Goal: Task Accomplishment & Management: Manage account settings

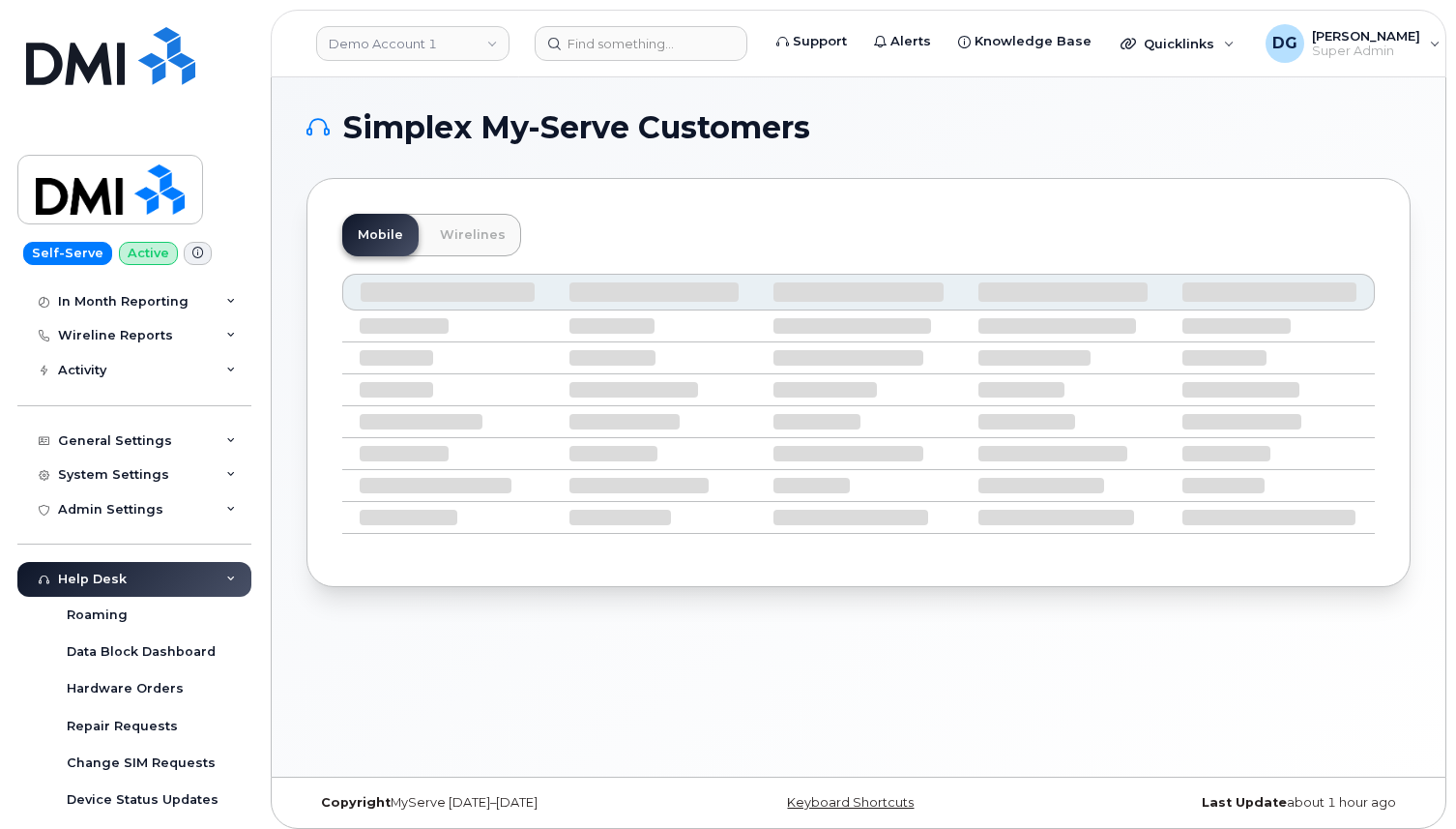
scroll to position [476, 0]
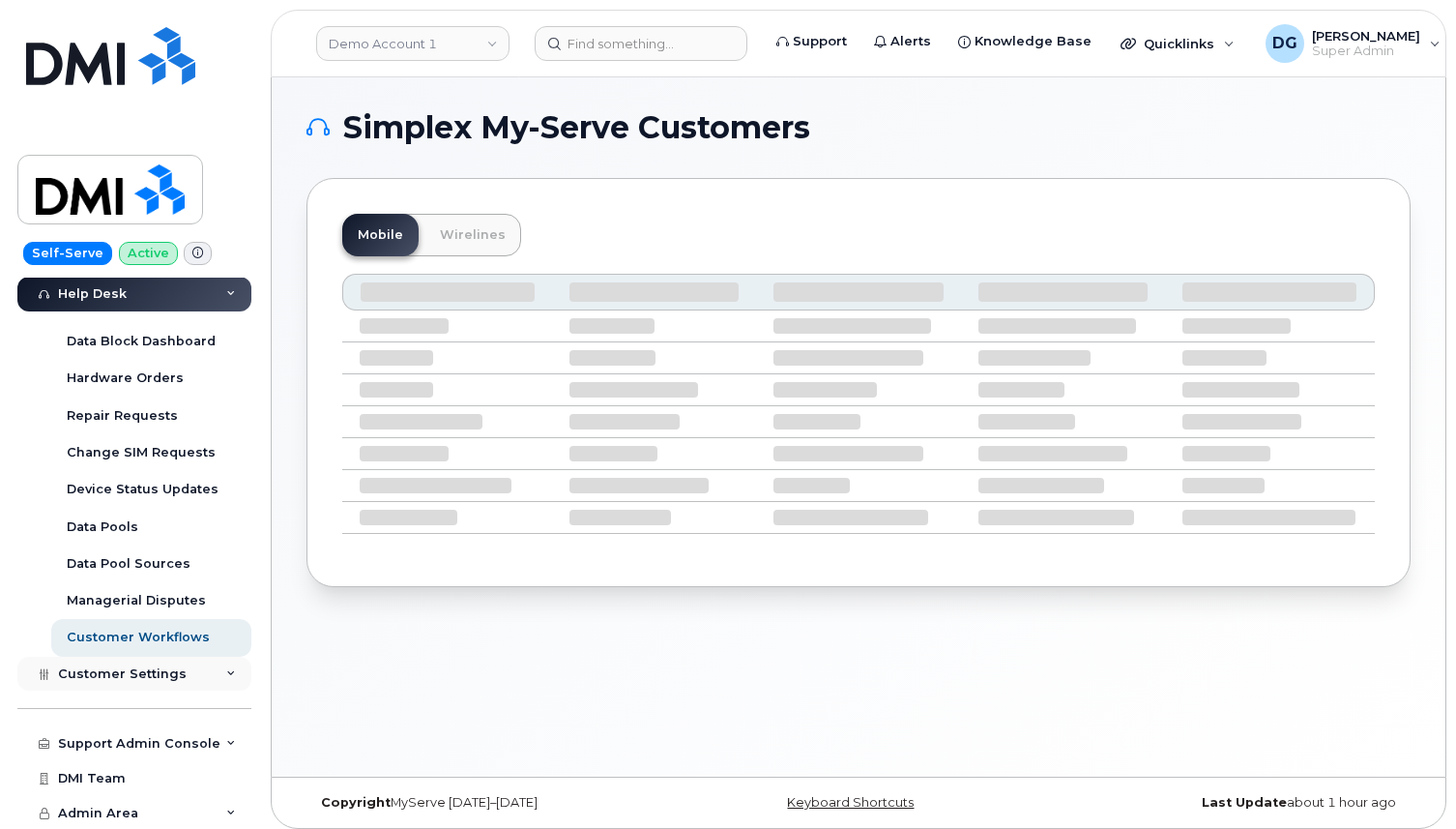
click at [157, 675] on span "Customer Settings" at bounding box center [122, 674] width 128 height 15
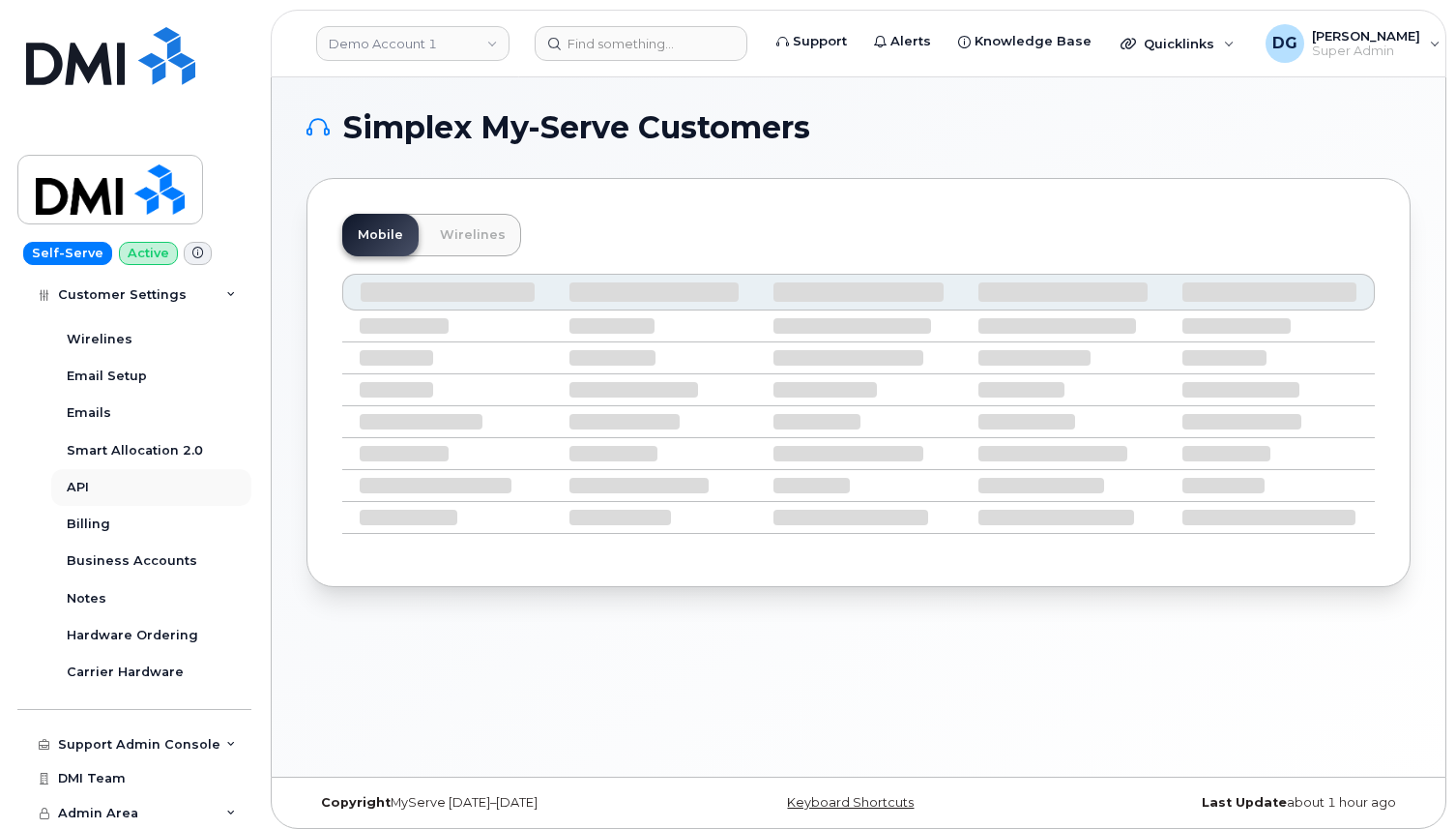
scroll to position [1032, 0]
click at [147, 742] on div "Support Admin Console" at bounding box center [139, 745] width 162 height 16
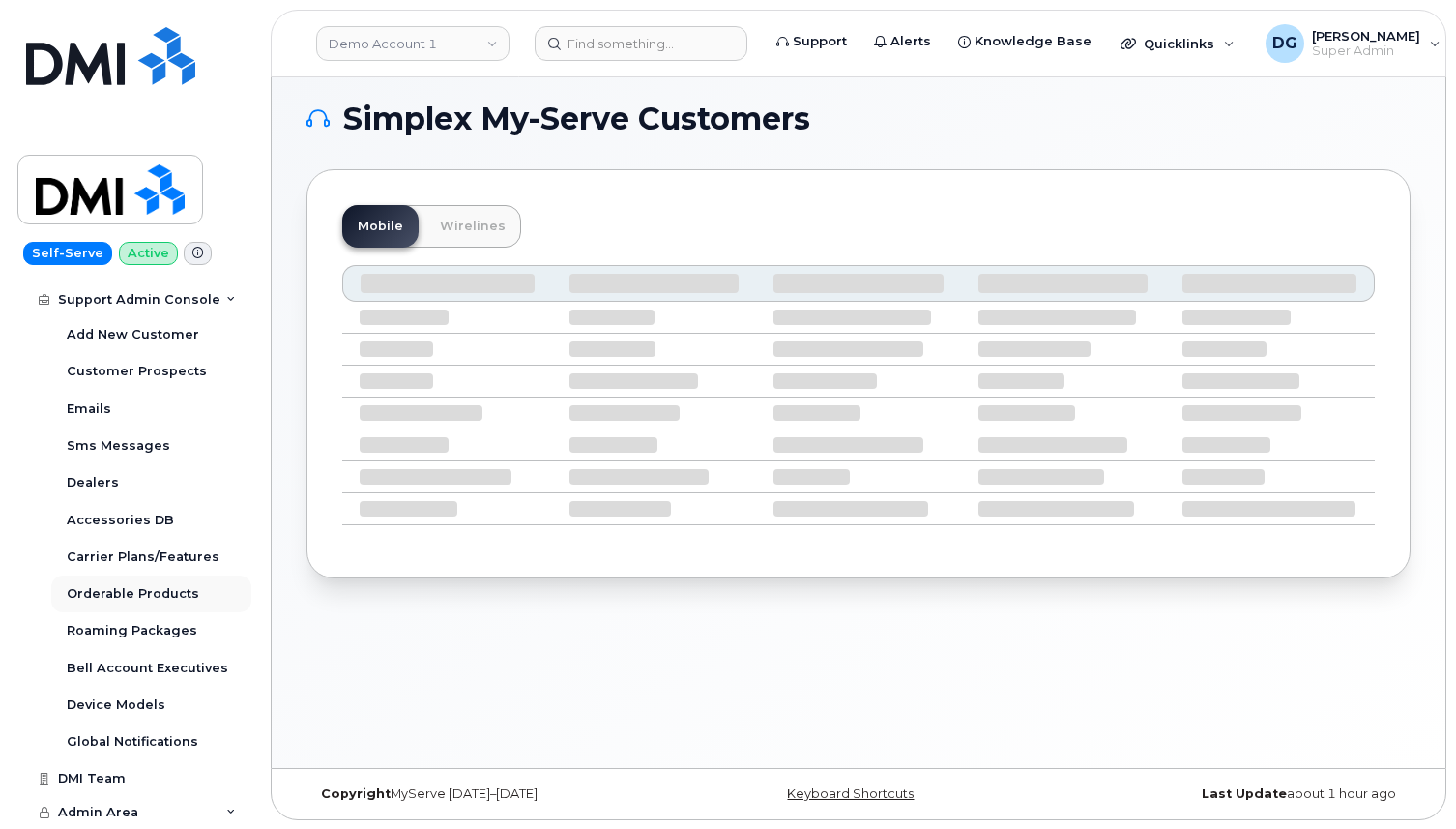
scroll to position [10, 0]
click at [120, 805] on span "Admin Area" at bounding box center [98, 812] width 80 height 15
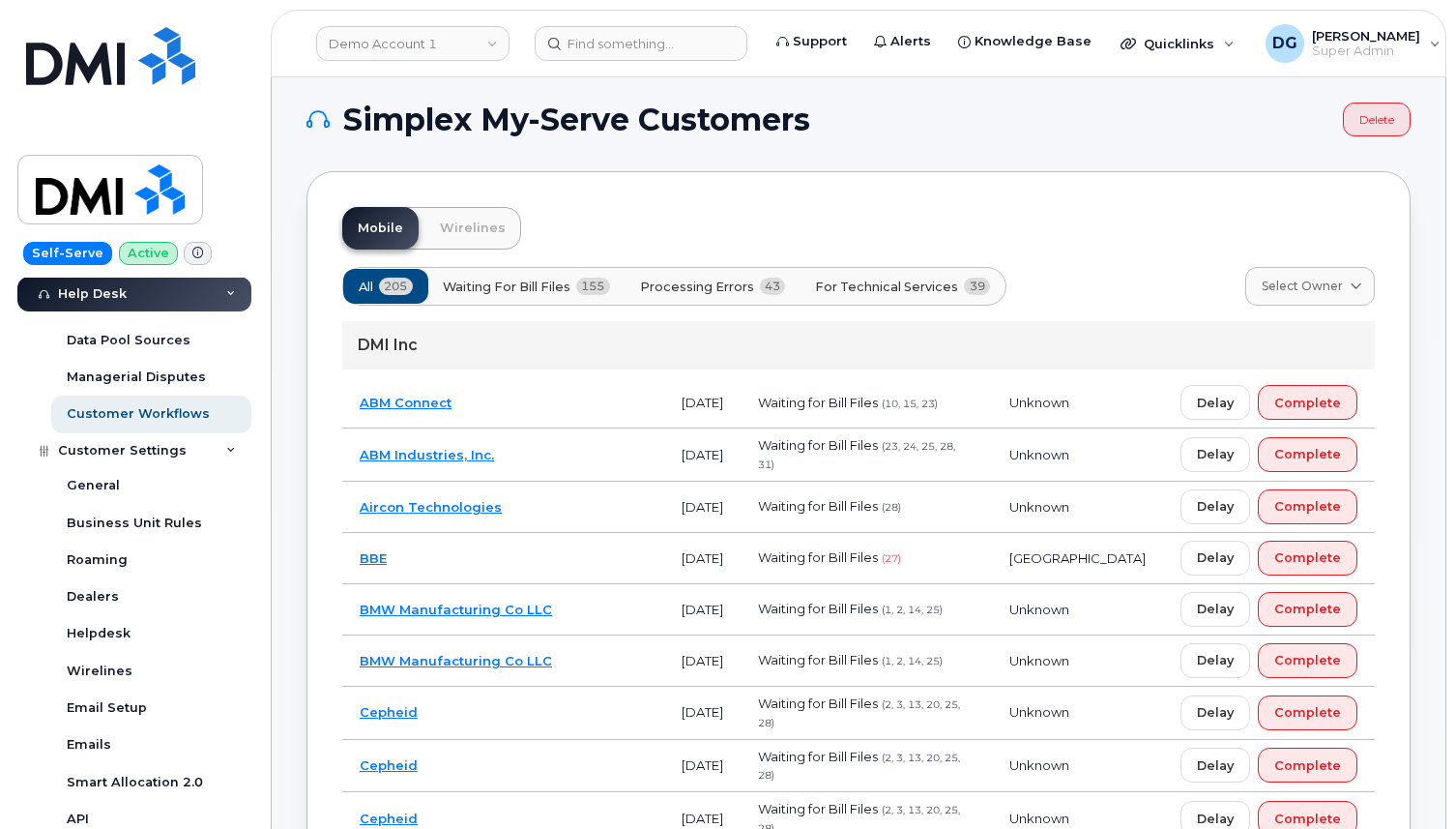
scroll to position [544, 0]
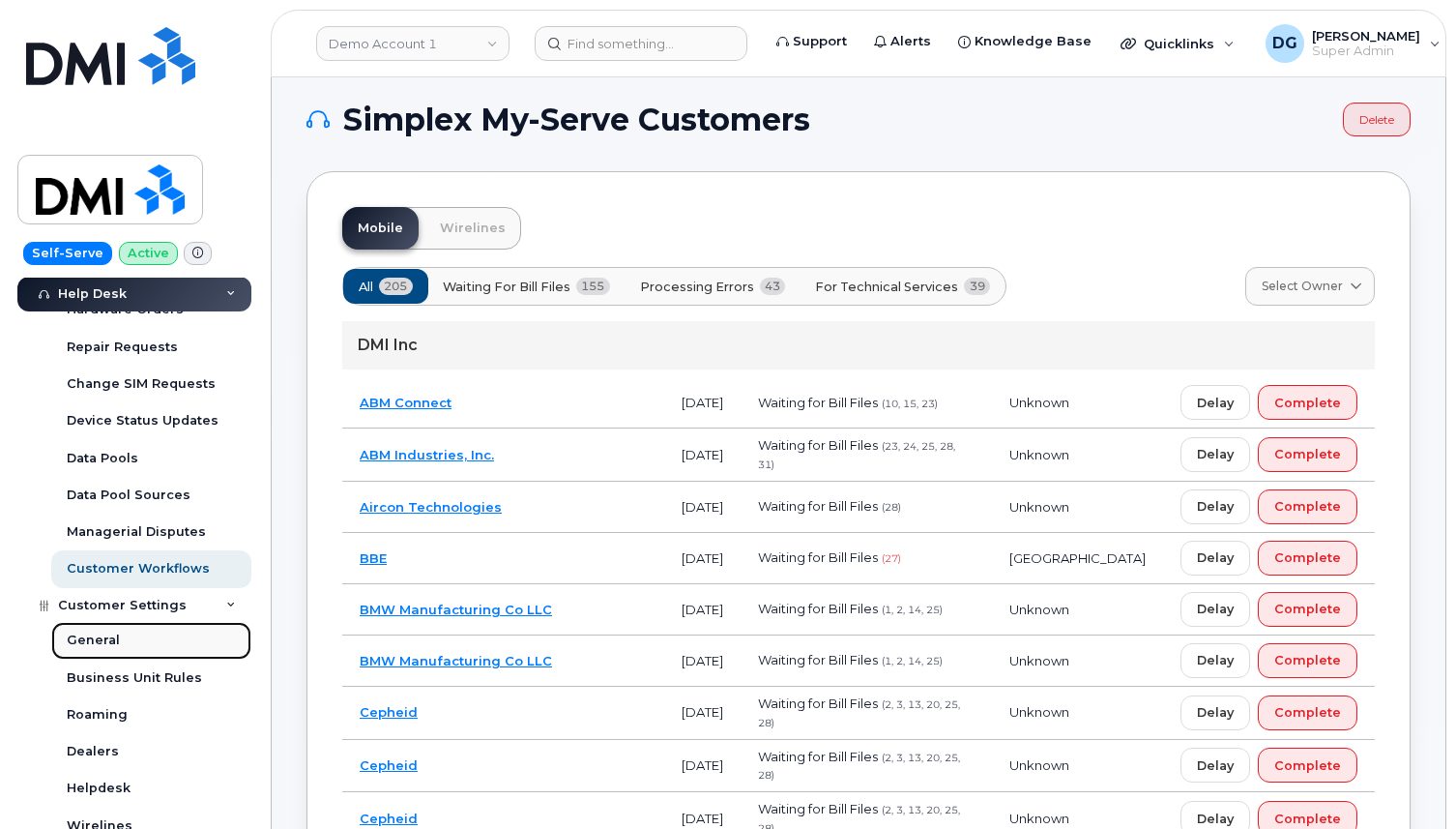
click at [124, 640] on link "General" at bounding box center [151, 639] width 201 height 37
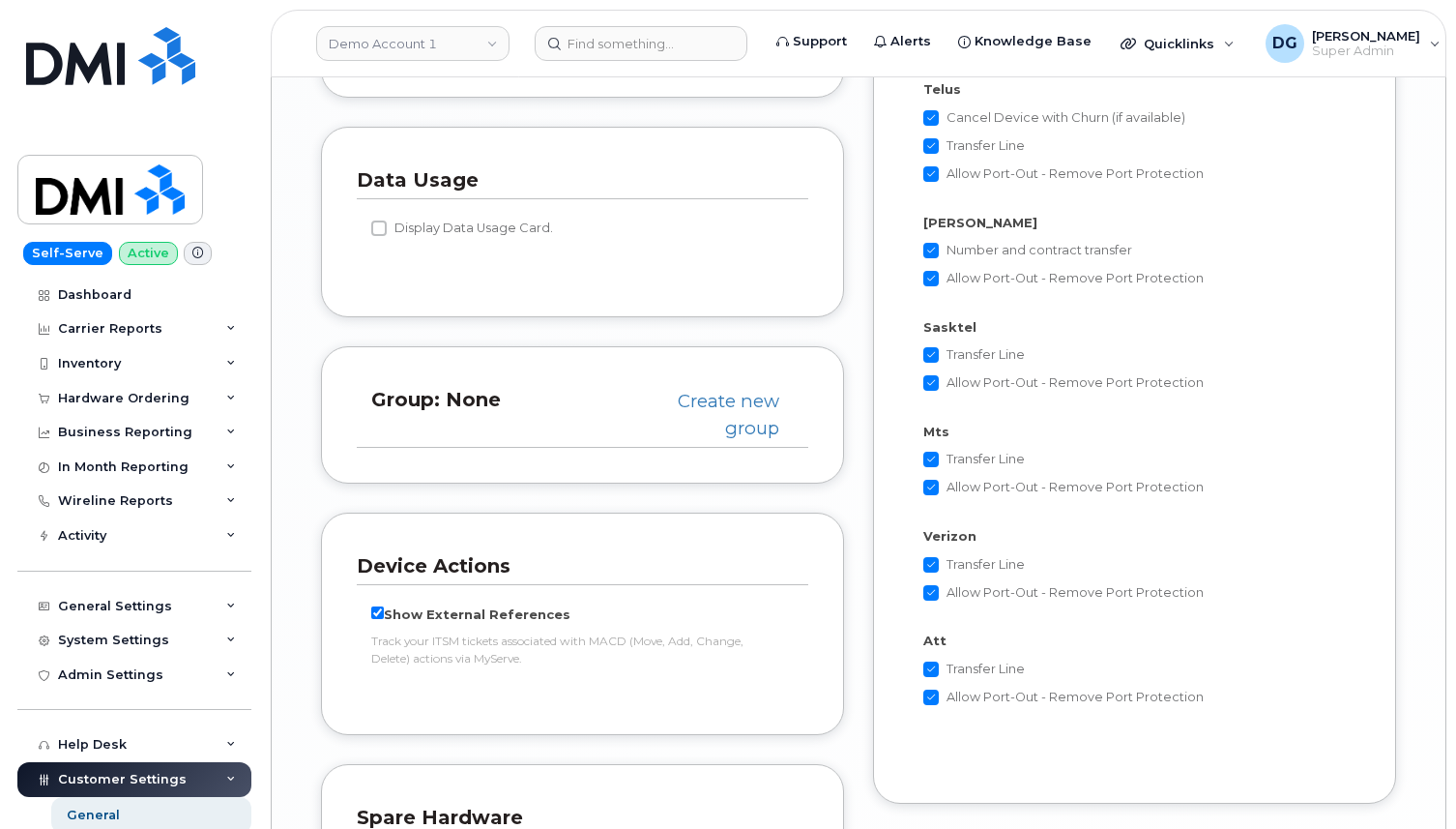
scroll to position [4476, 0]
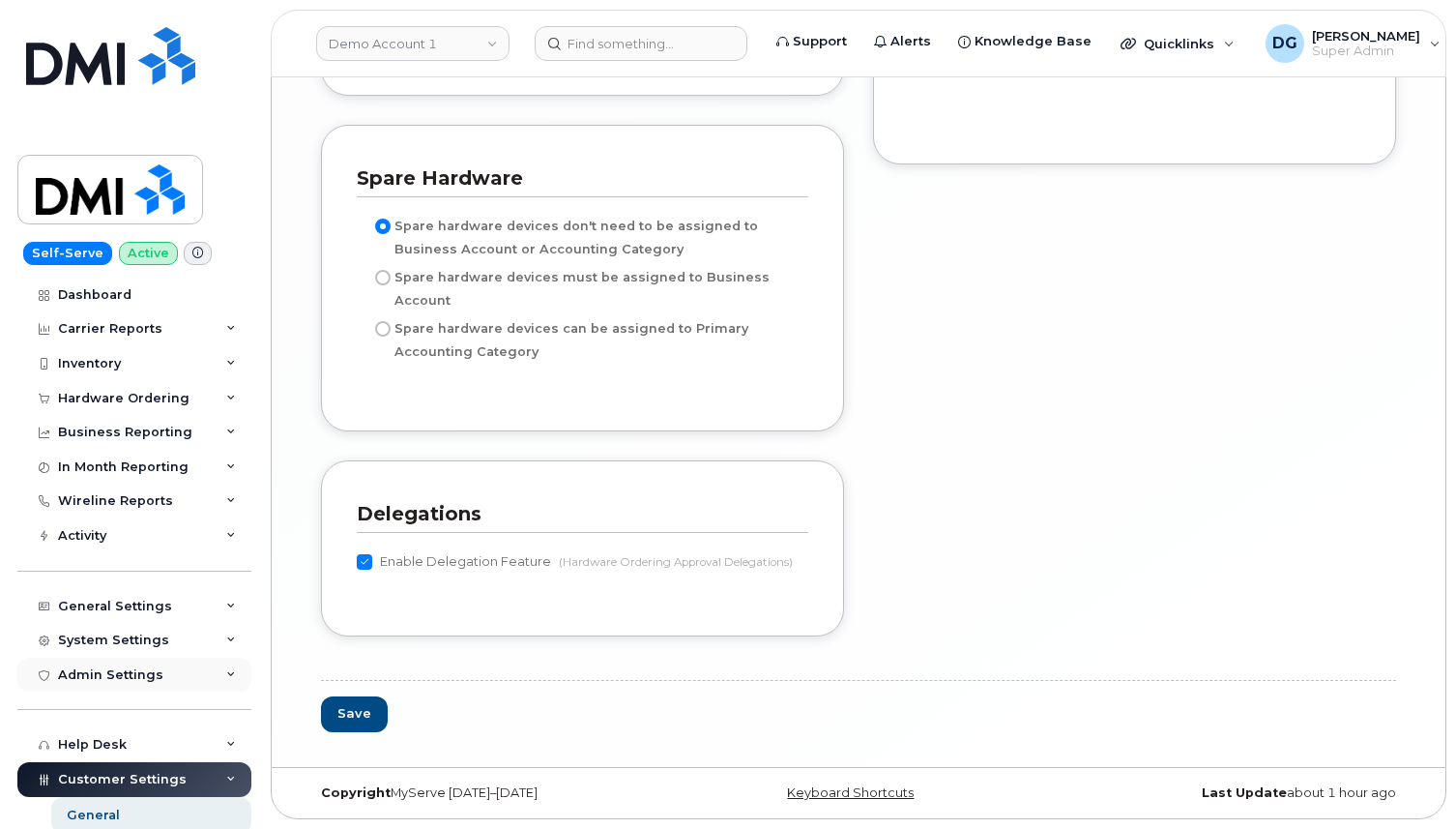
click at [166, 673] on div "Admin Settings" at bounding box center [134, 675] width 234 height 35
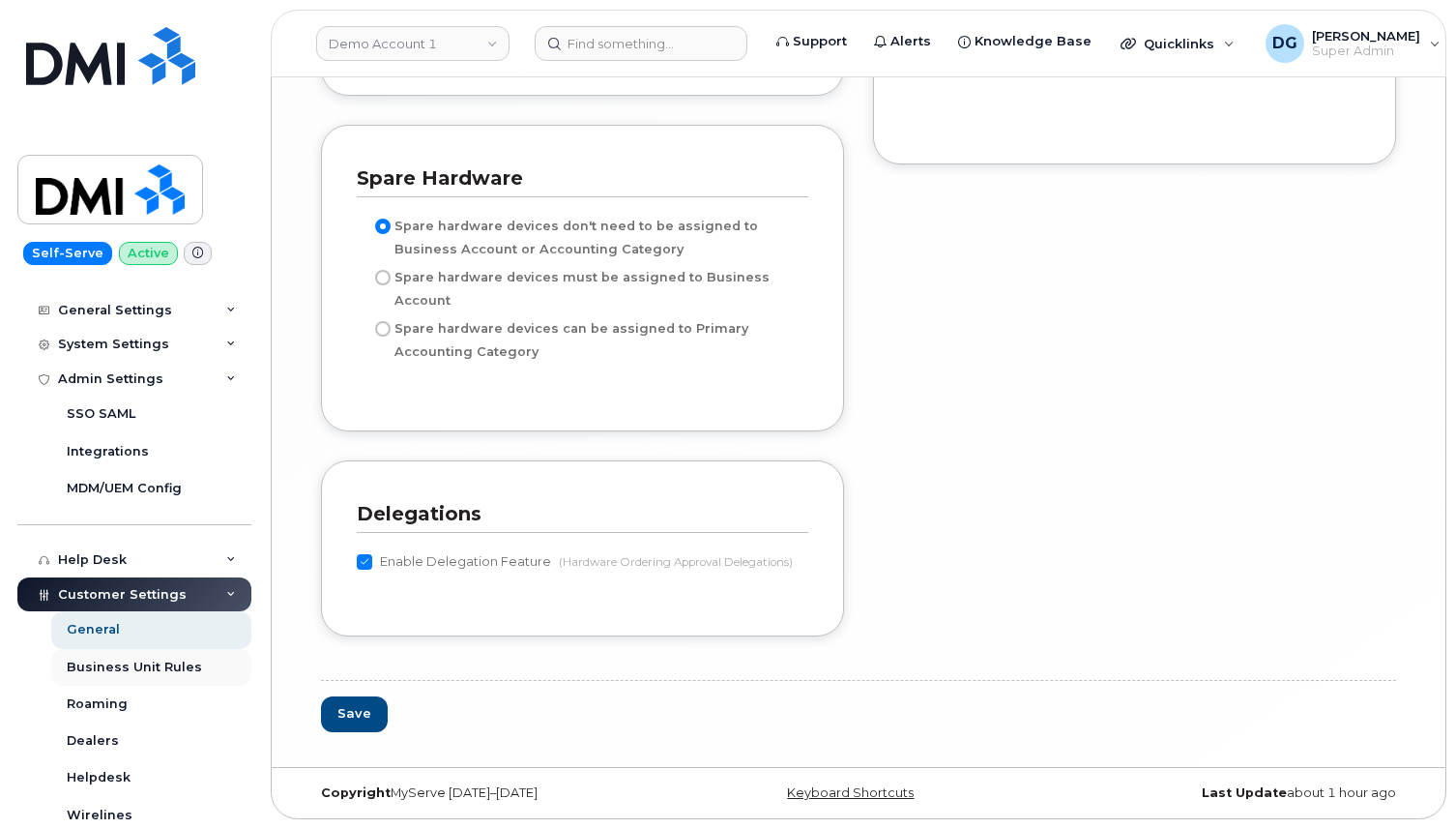
scroll to position [0, 0]
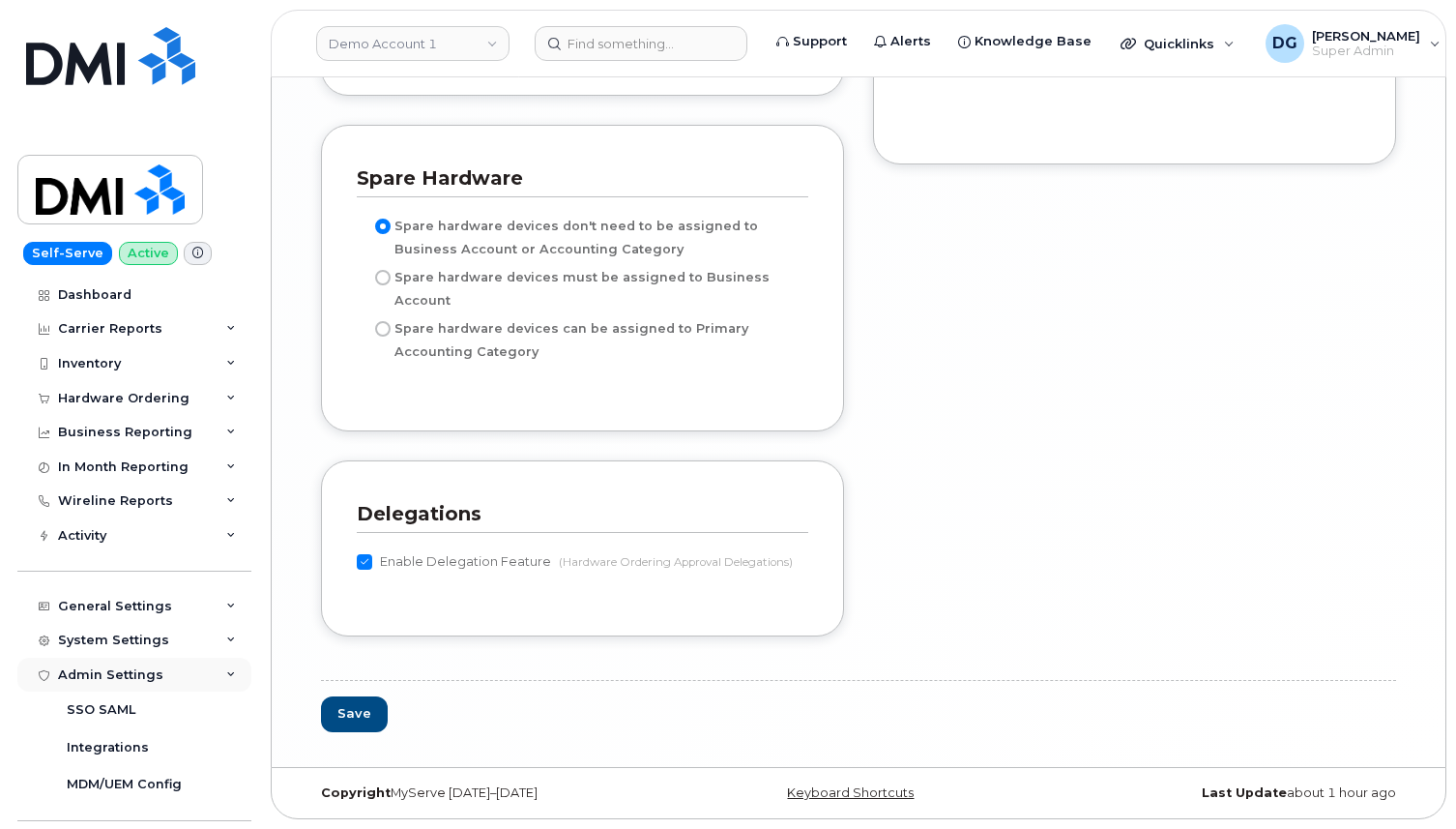
click at [169, 667] on div "Admin Settings" at bounding box center [134, 675] width 234 height 35
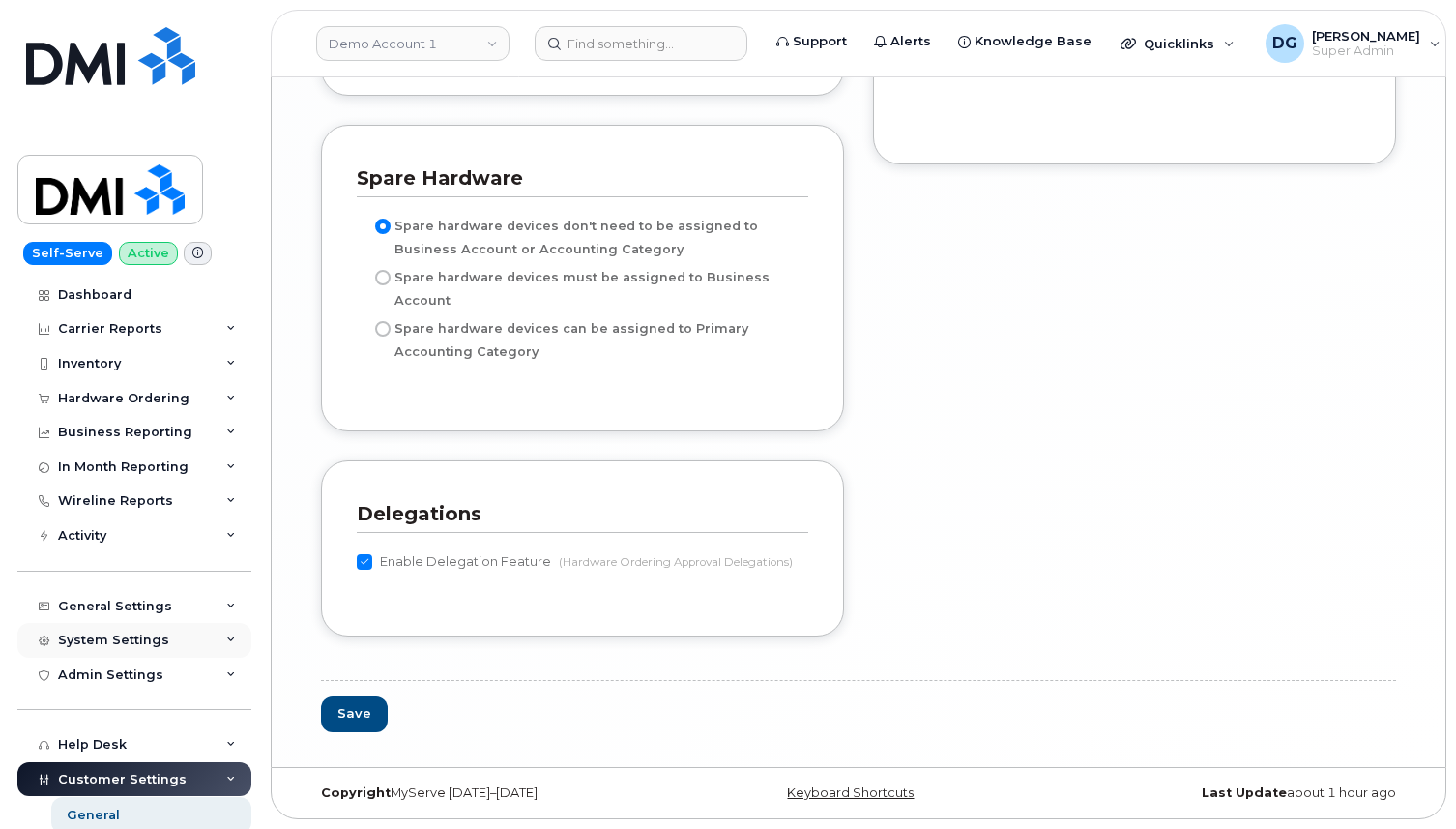
click at [199, 635] on div "System Settings" at bounding box center [134, 639] width 234 height 35
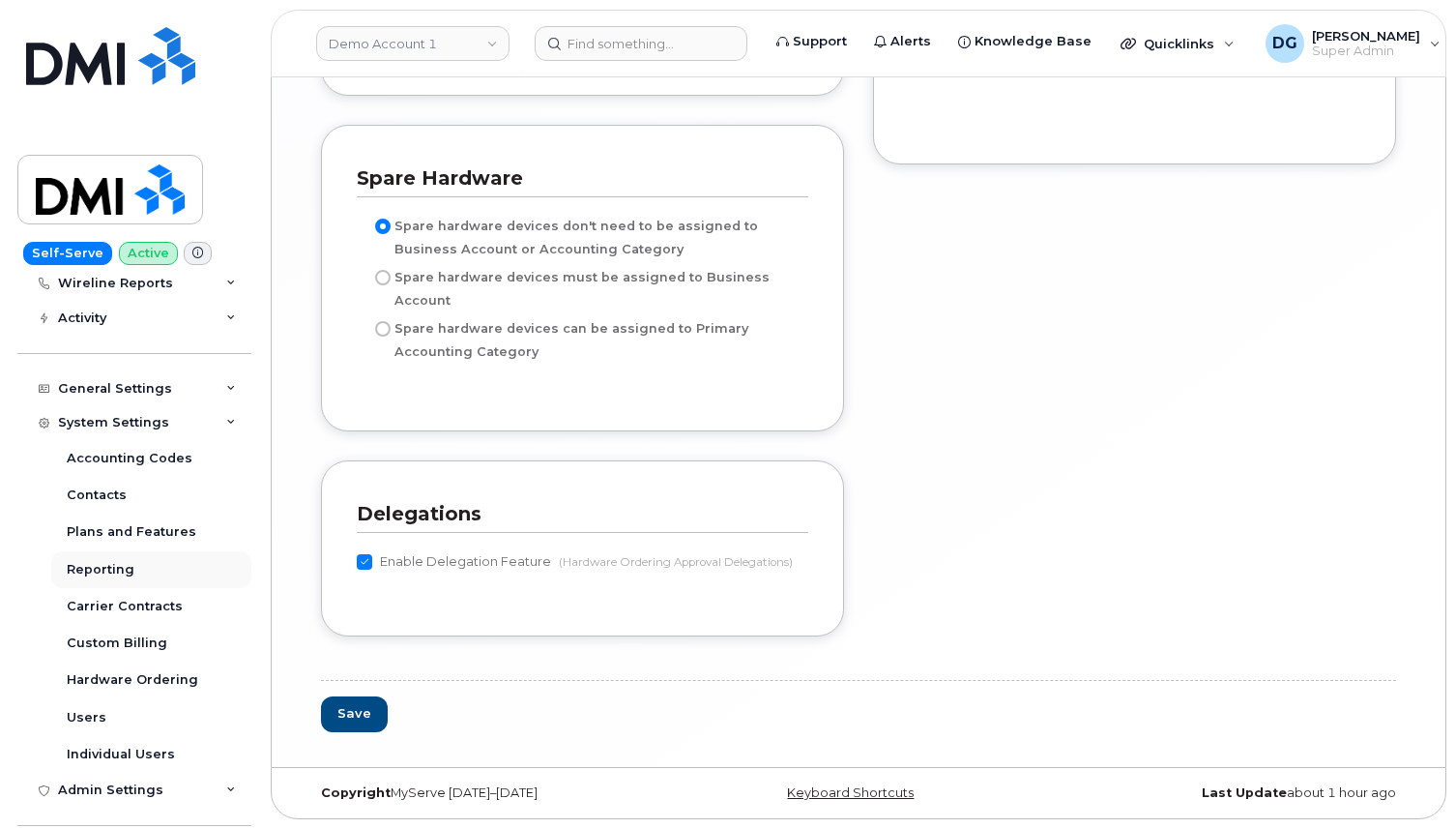
scroll to position [137, 0]
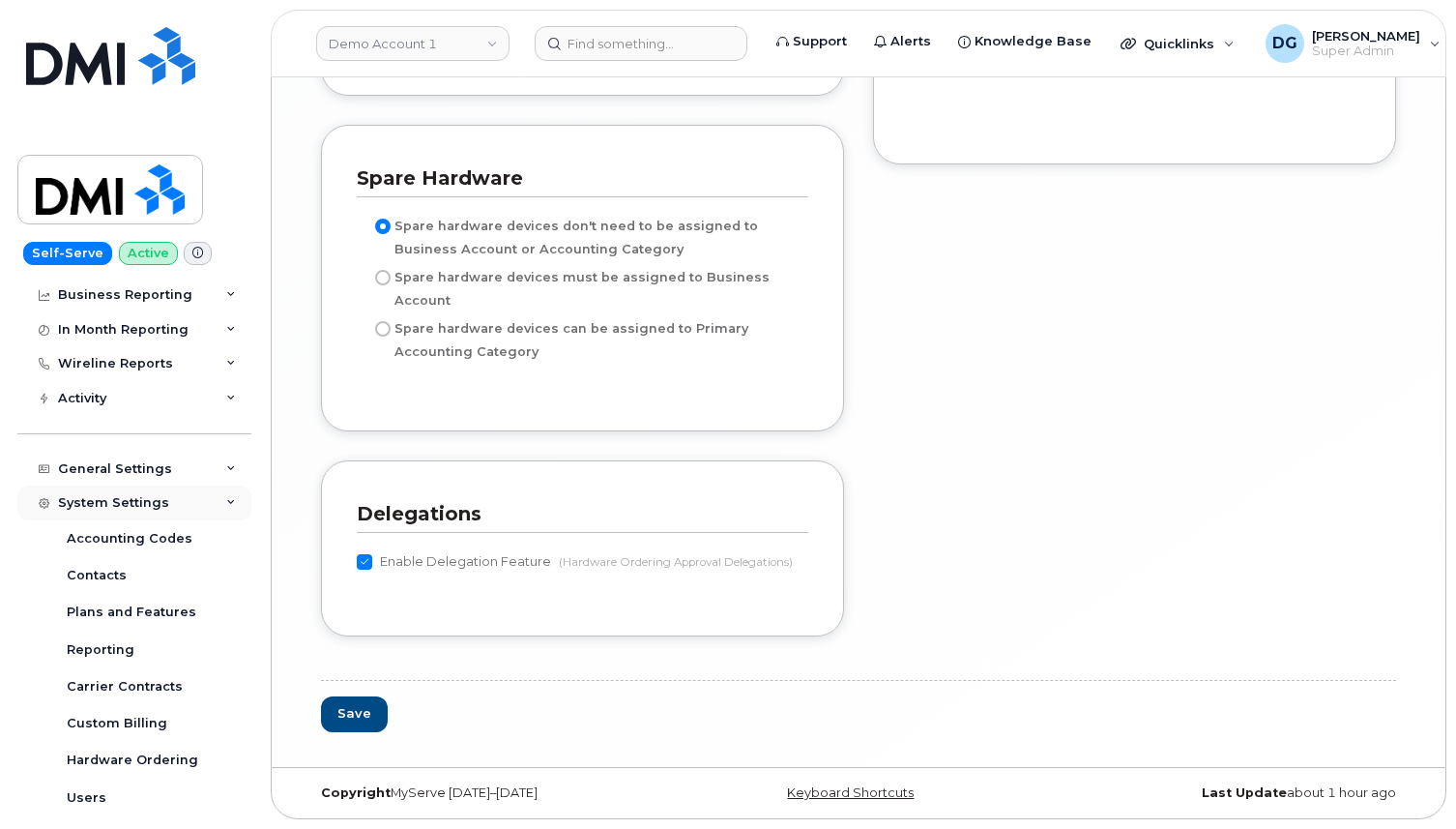
click at [210, 486] on div "System Settings" at bounding box center [134, 502] width 234 height 35
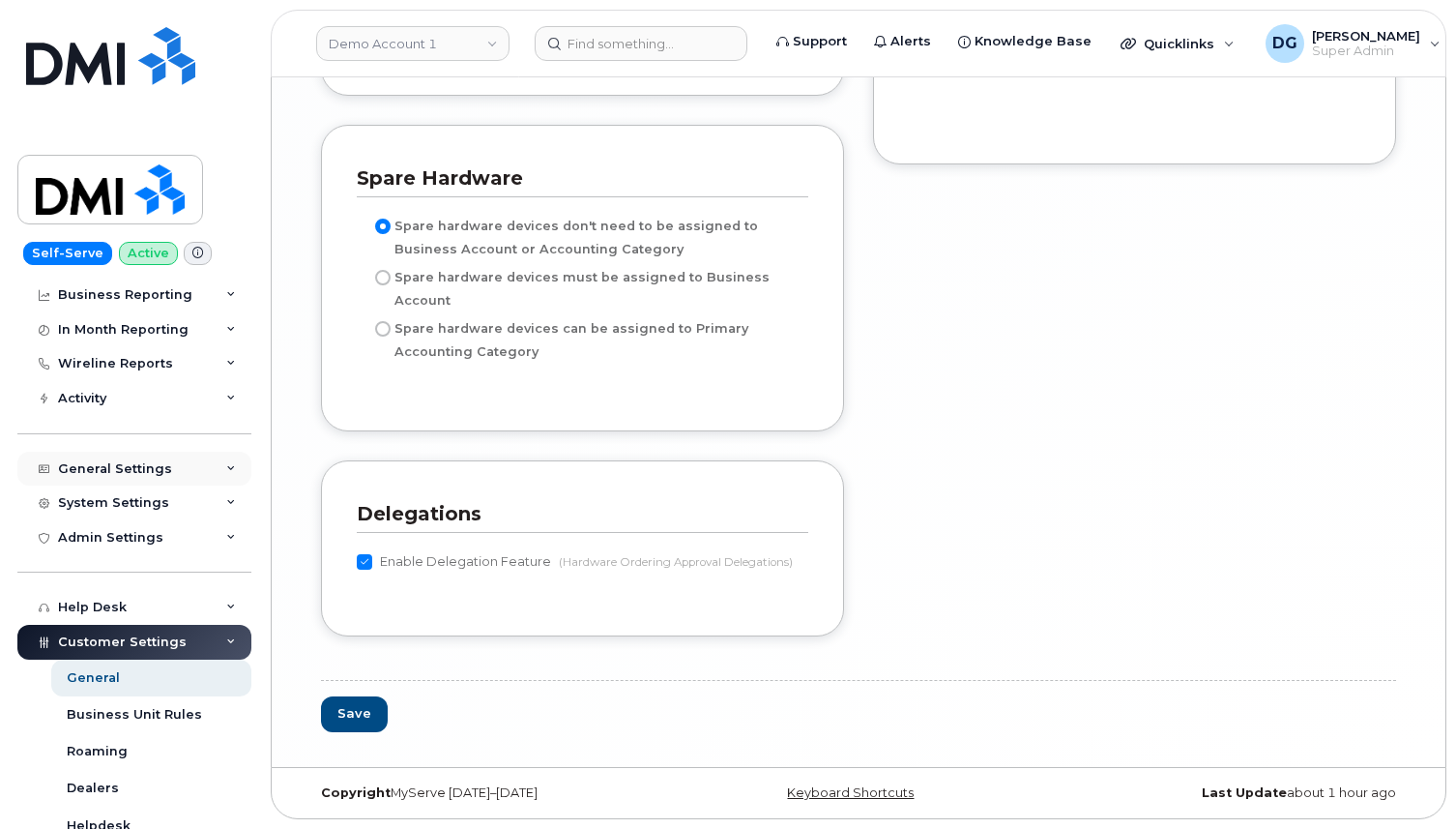
click at [210, 474] on div "General Settings" at bounding box center [134, 468] width 234 height 35
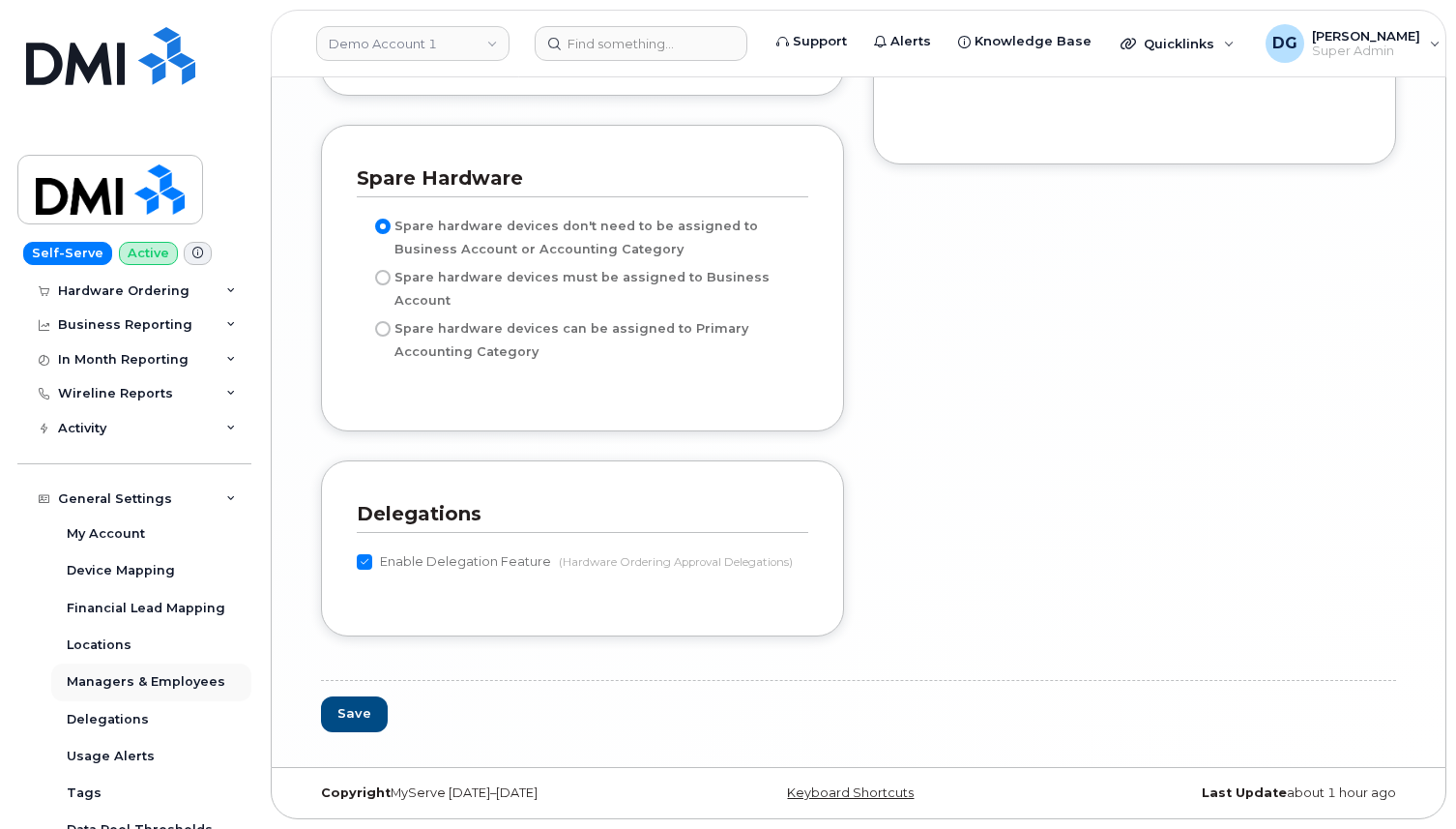
scroll to position [98, 0]
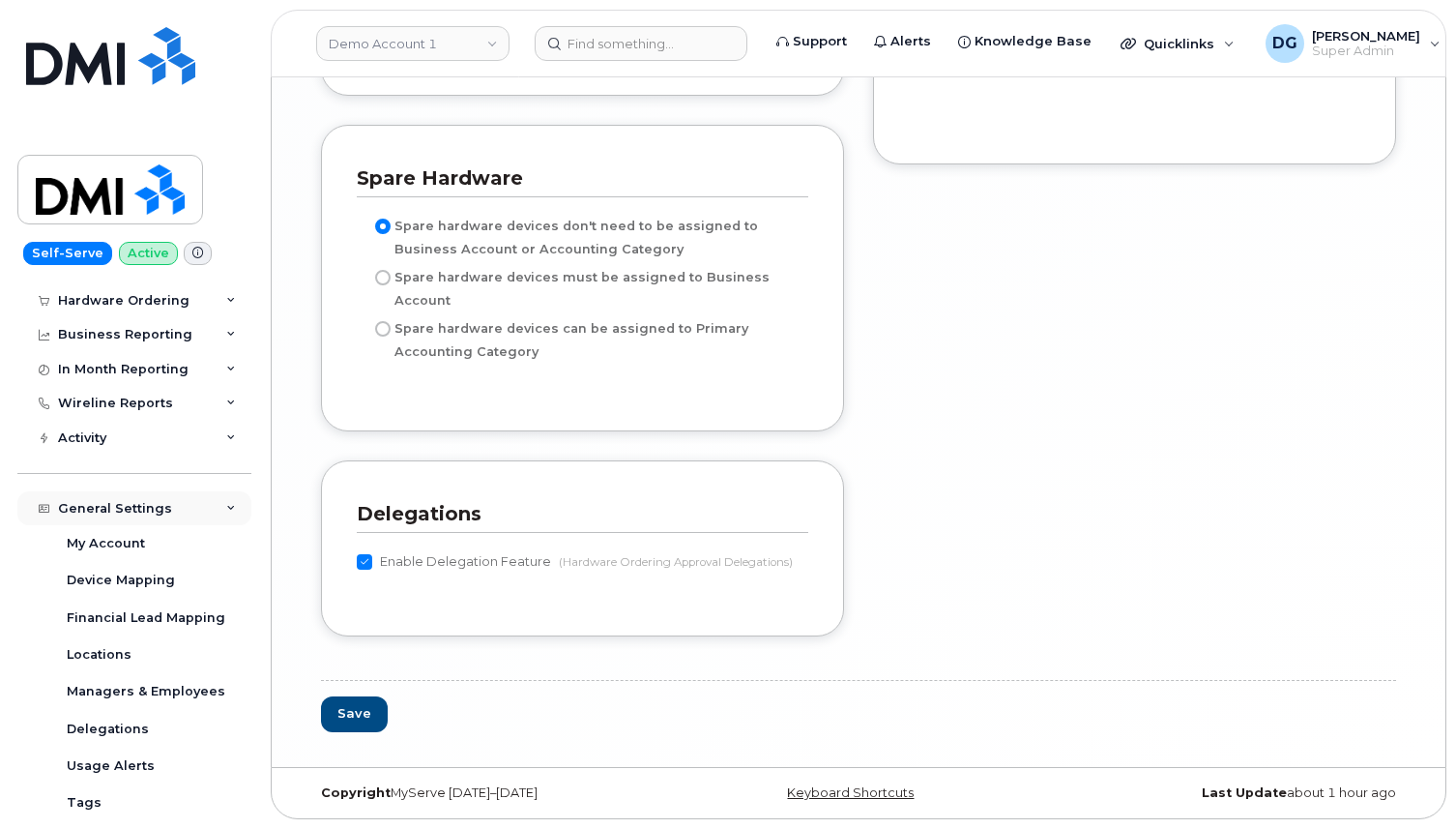
click at [179, 510] on div "General Settings" at bounding box center [134, 508] width 234 height 35
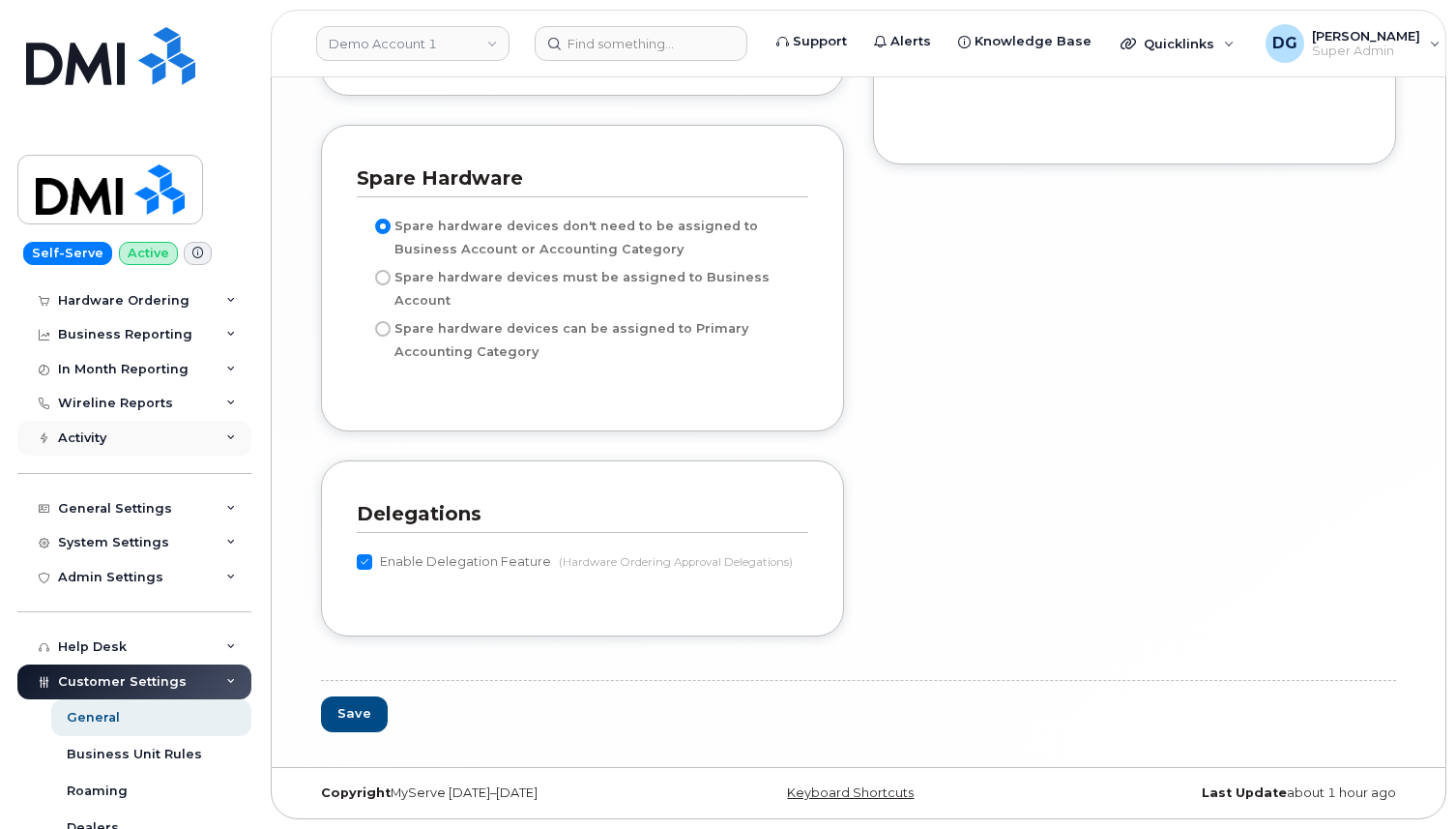
click at [196, 437] on div "Activity" at bounding box center [134, 438] width 234 height 35
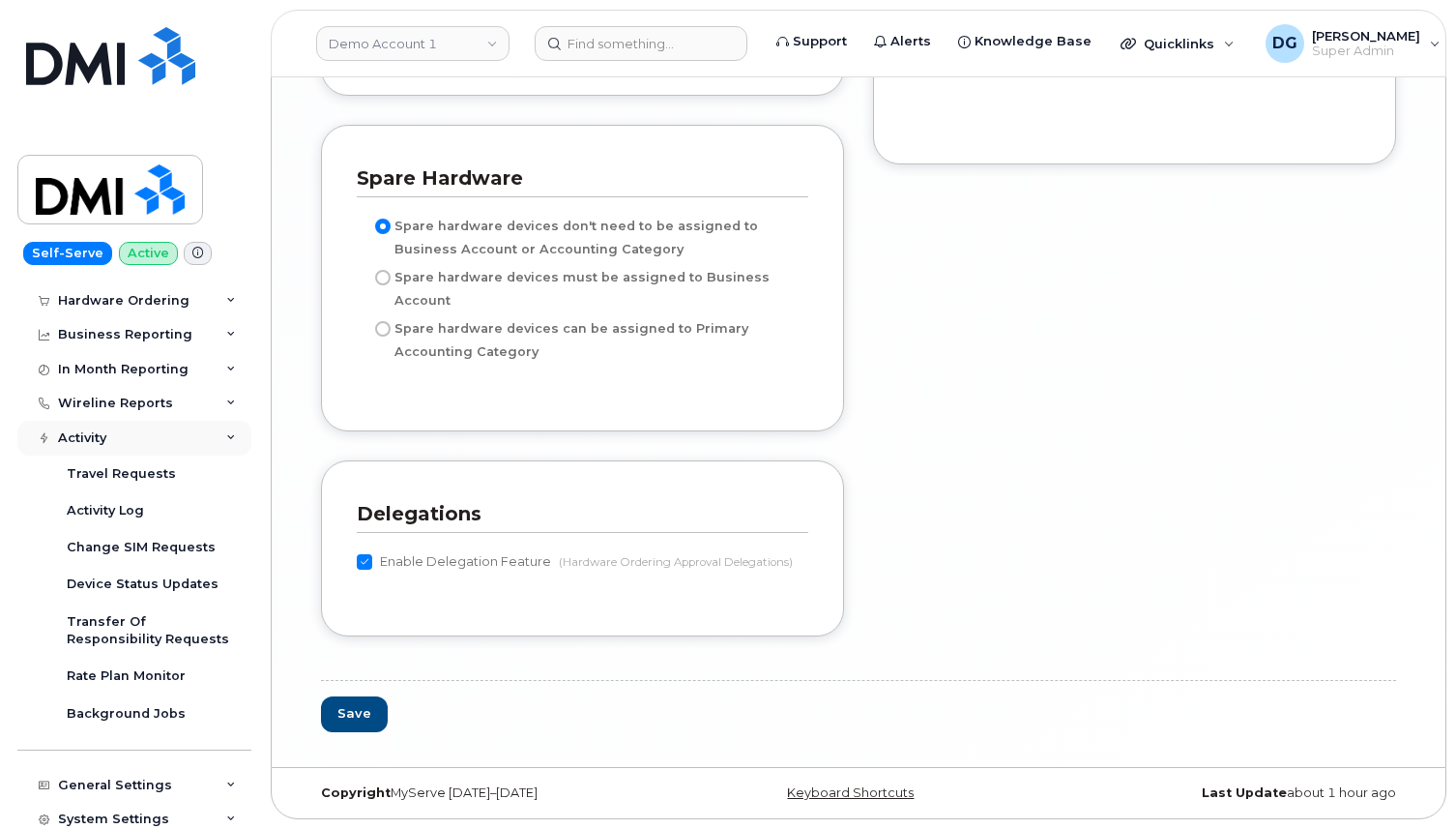
click at [194, 434] on div "Activity" at bounding box center [134, 438] width 234 height 35
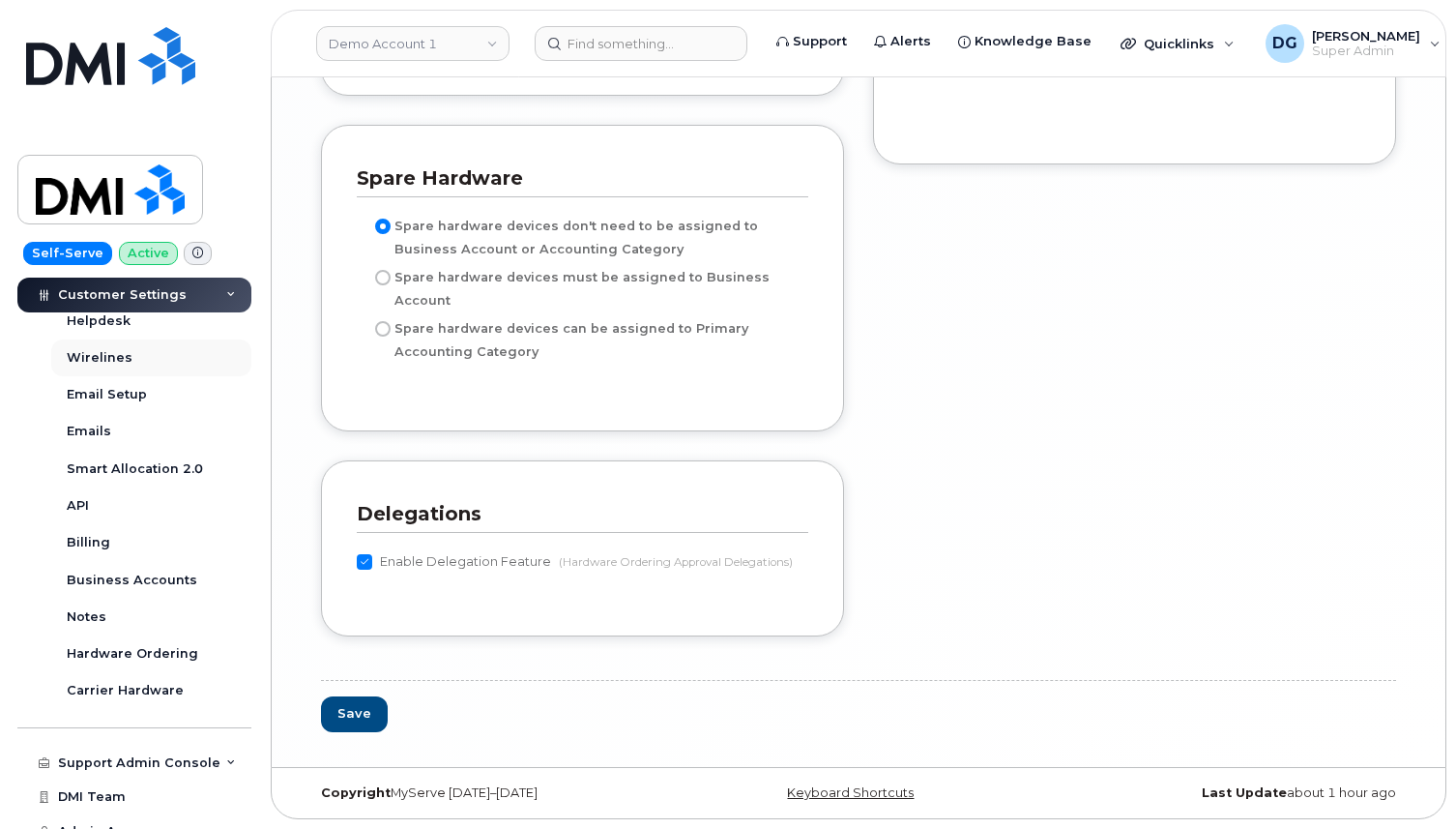
scroll to position [661, 0]
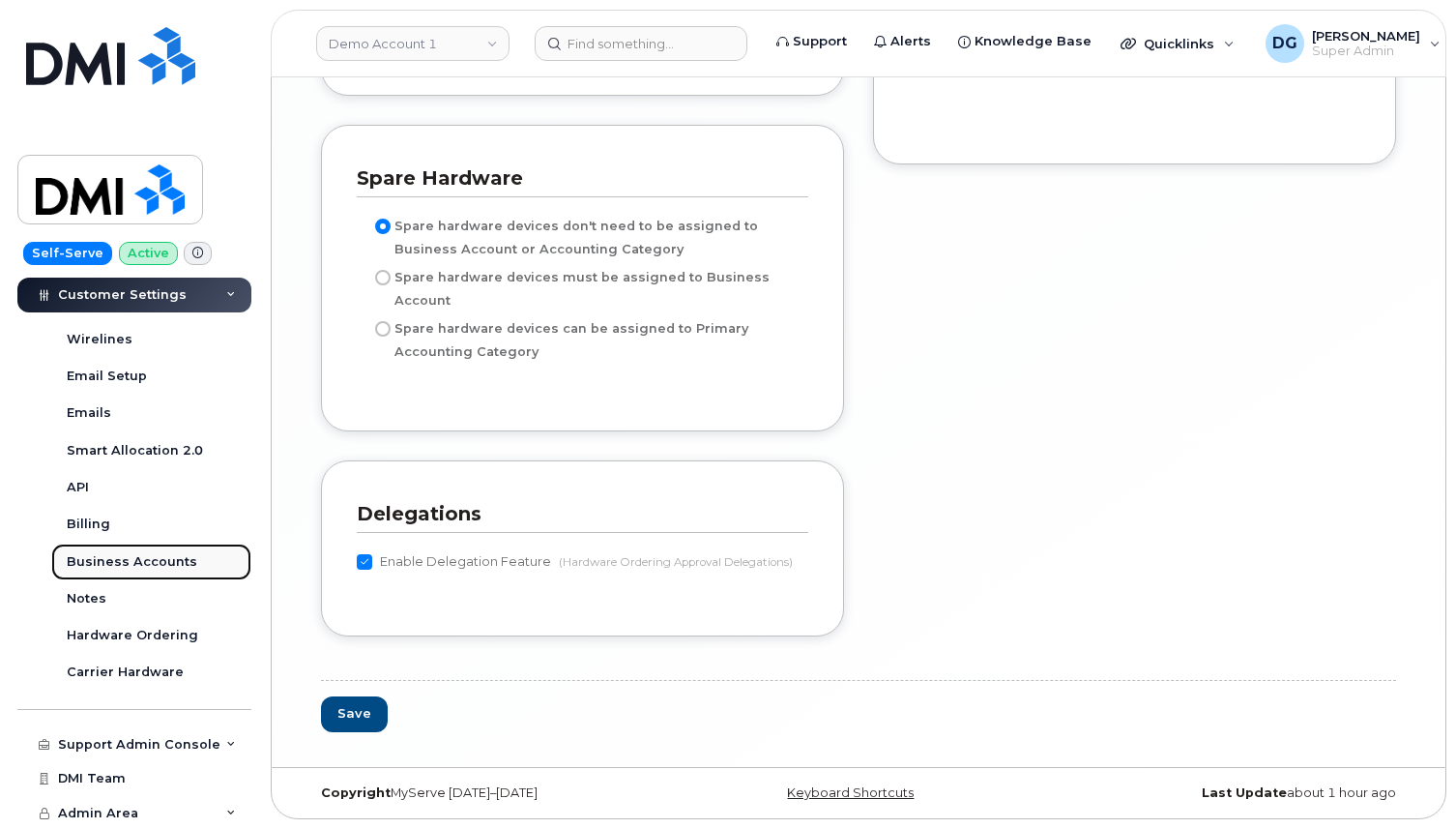
click at [121, 559] on div "Business Accounts" at bounding box center [132, 562] width 130 height 18
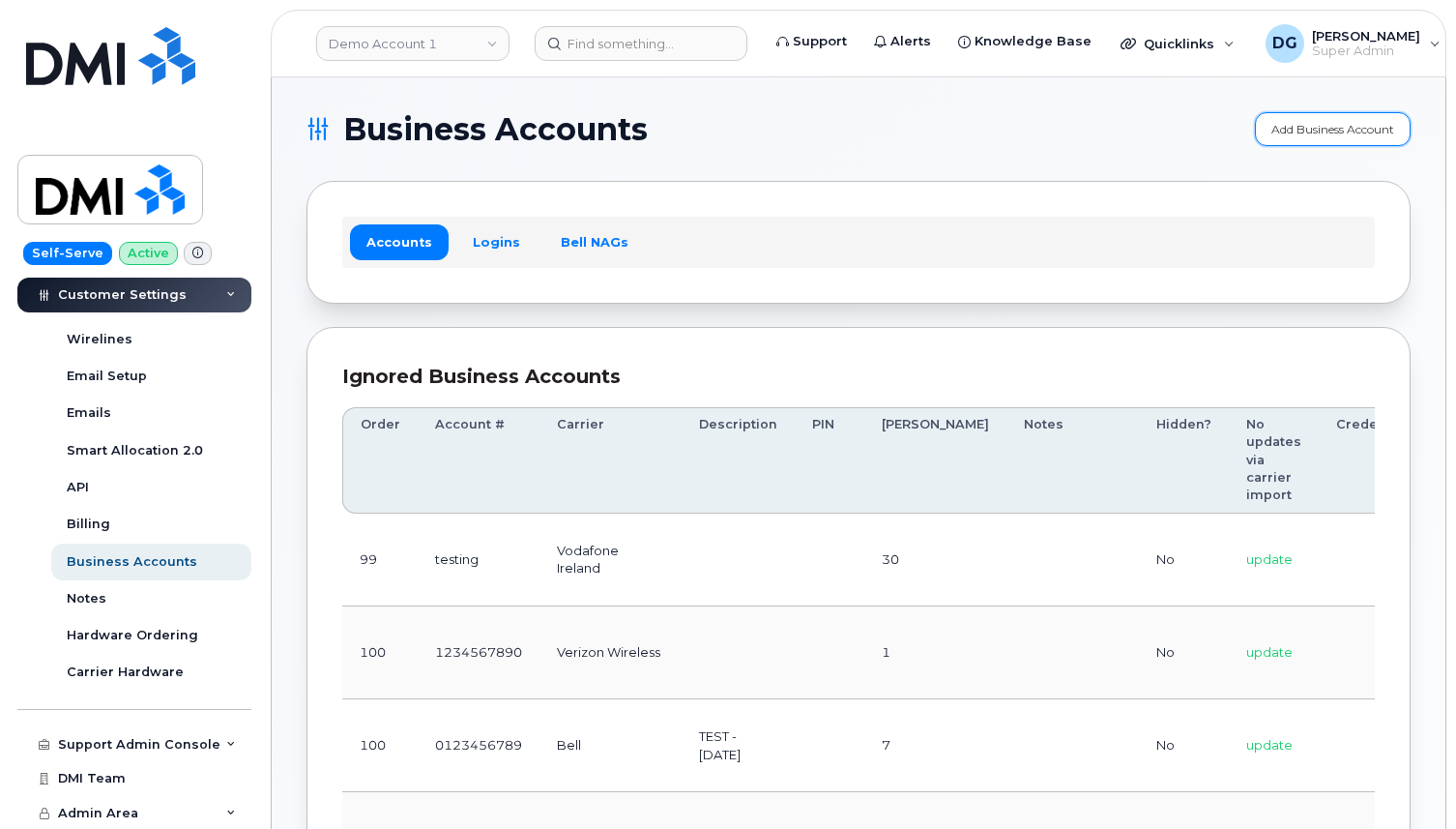
click at [1317, 129] on link "Add Business Account" at bounding box center [1334, 129] width 156 height 34
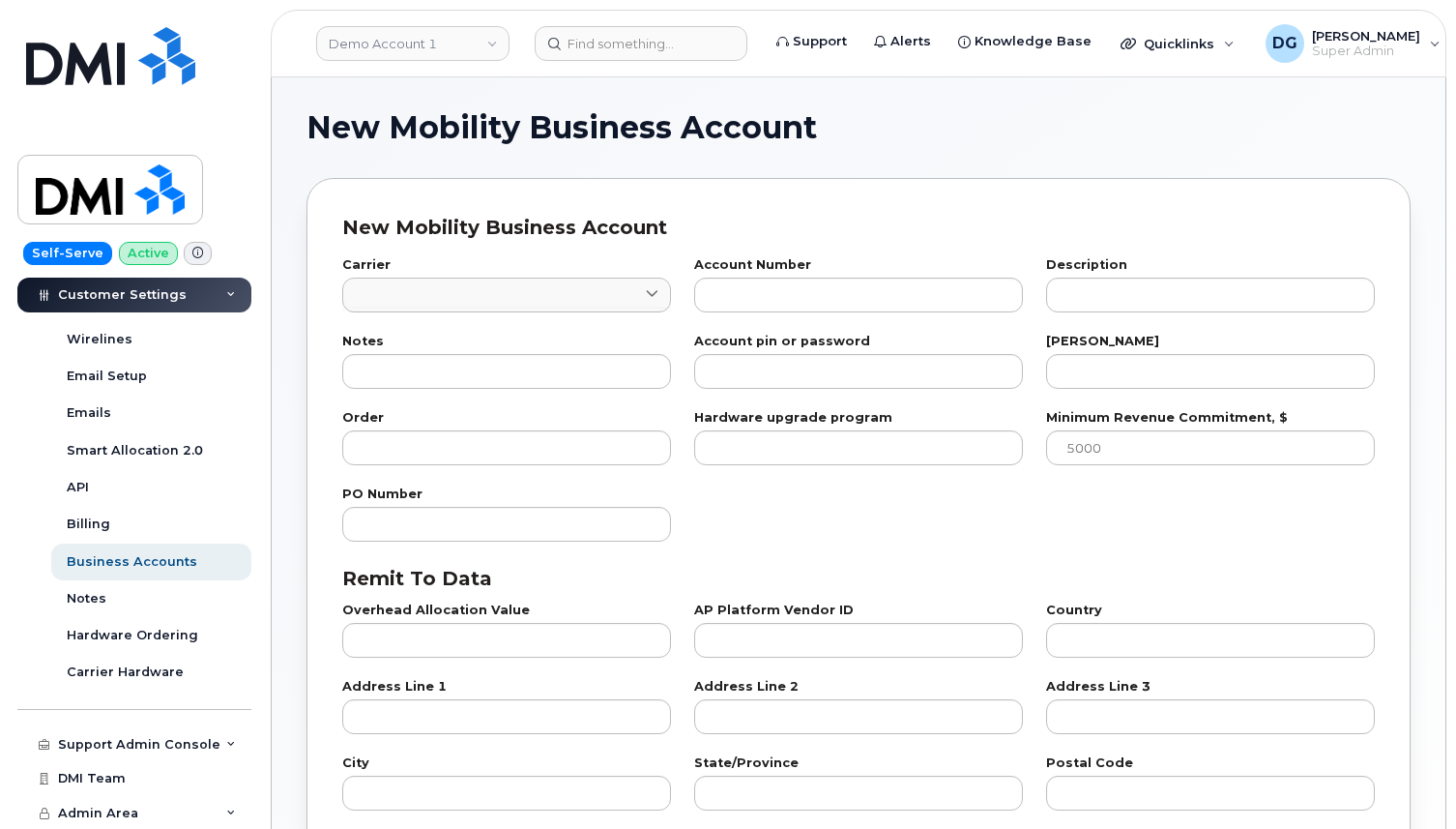
checkbox input "true"
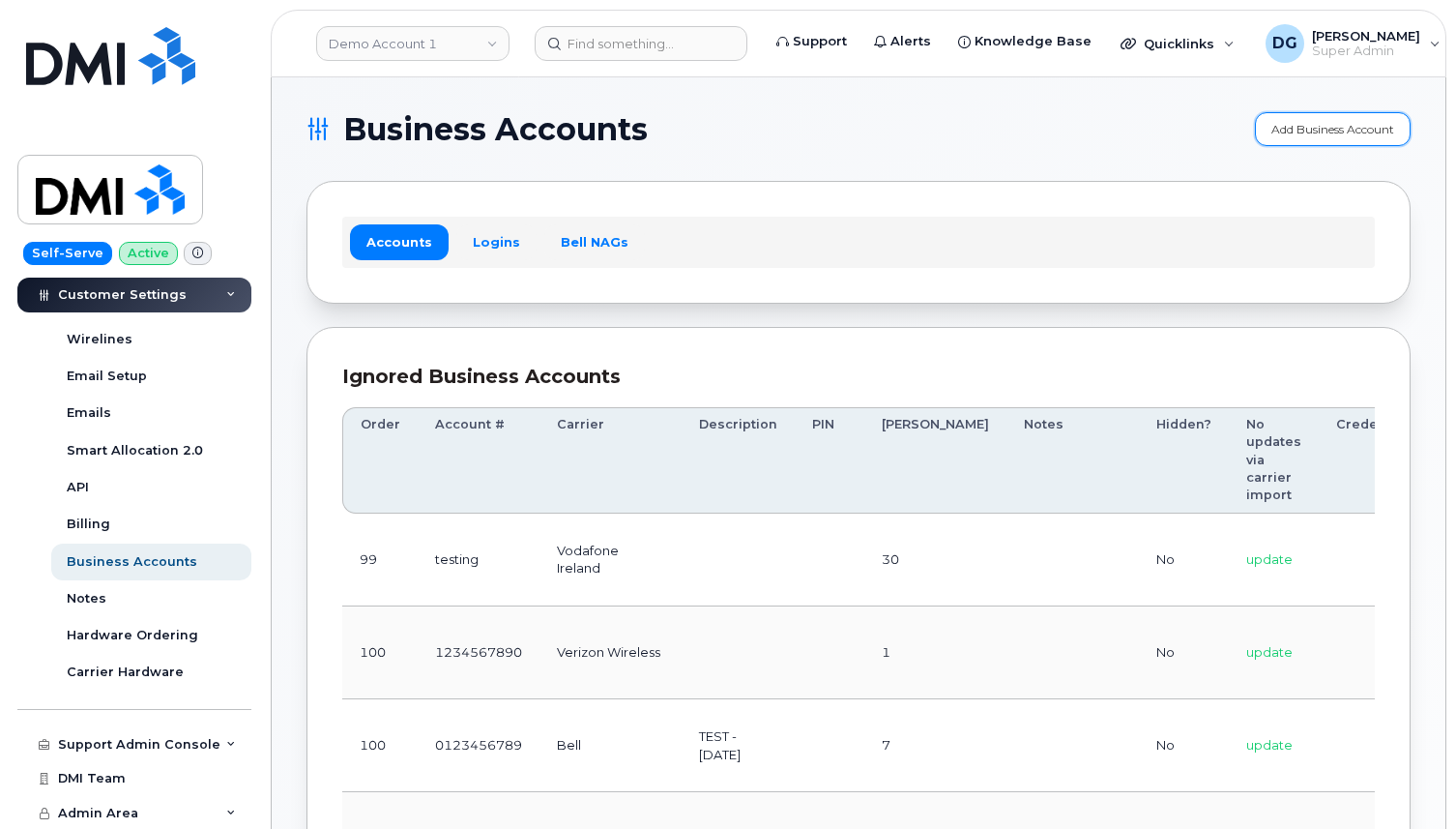
click at [1299, 140] on link "Add Business Account" at bounding box center [1334, 129] width 156 height 34
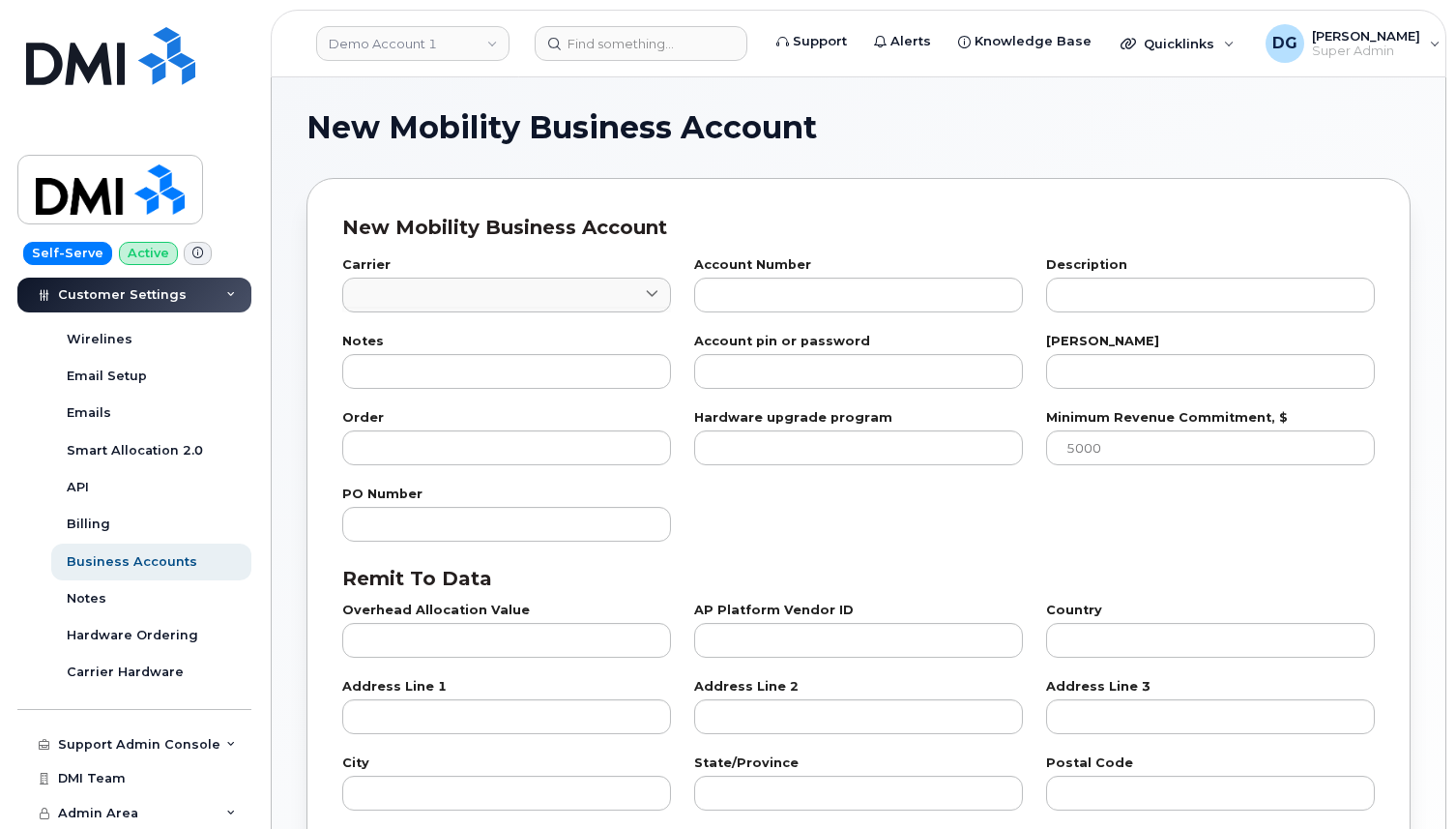
checkbox input "true"
